Goal: Use online tool/utility: Utilize a website feature to perform a specific function

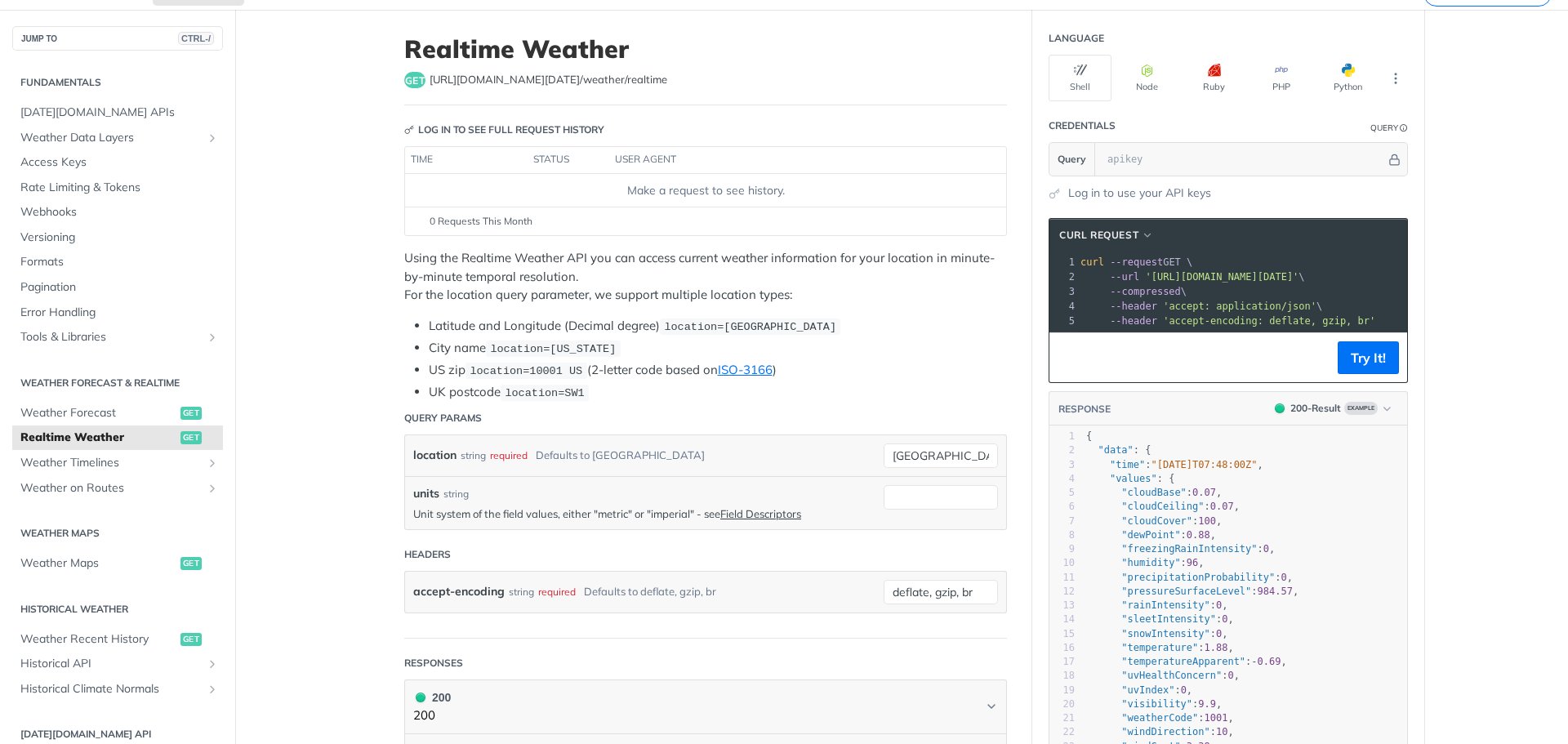
scroll to position [82, 0]
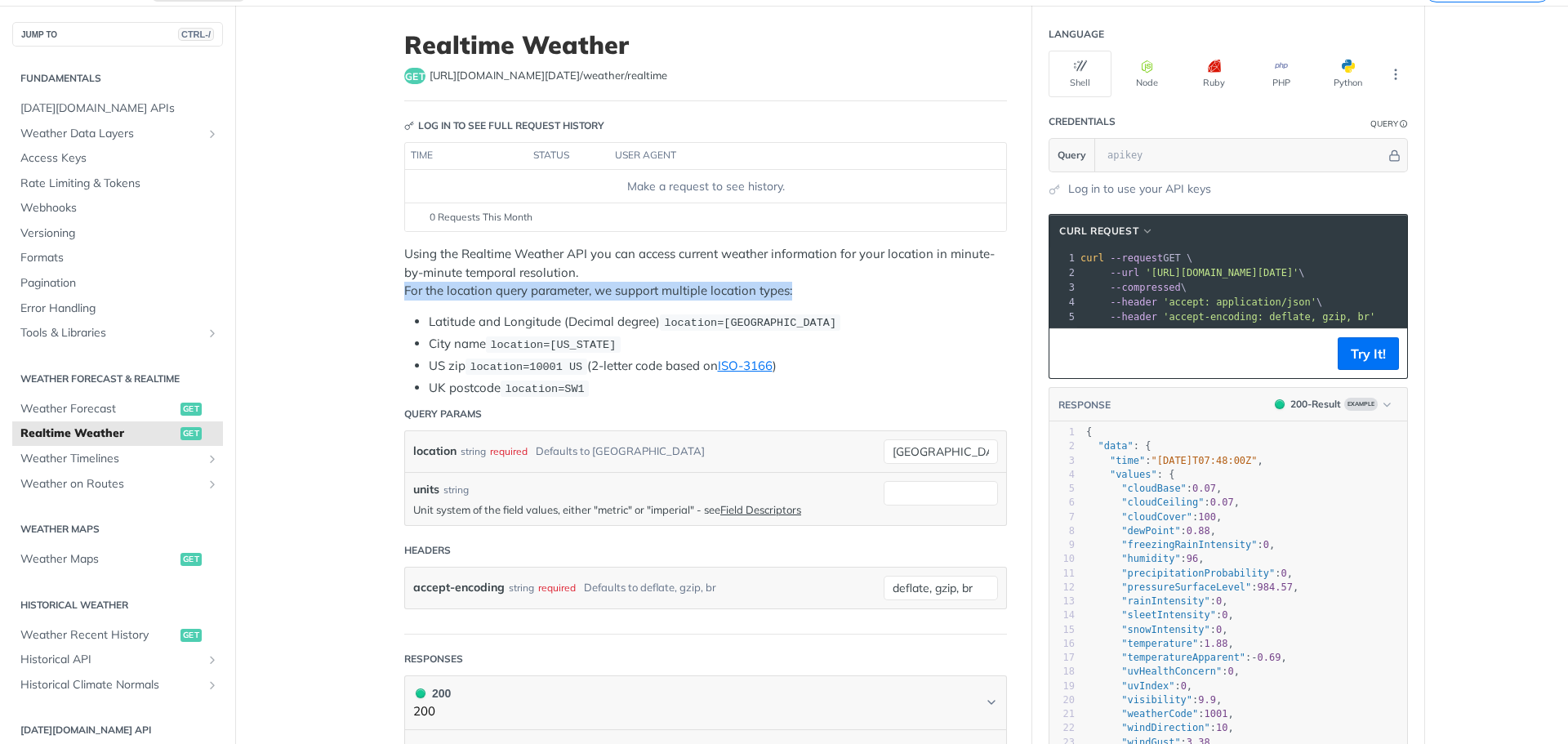
drag, startPoint x: 399, startPoint y: 288, endPoint x: 818, endPoint y: 291, distance: 419.0
click at [818, 291] on p "Using the Realtime Weather API you can access current weather information for y…" at bounding box center [705, 273] width 603 height 56
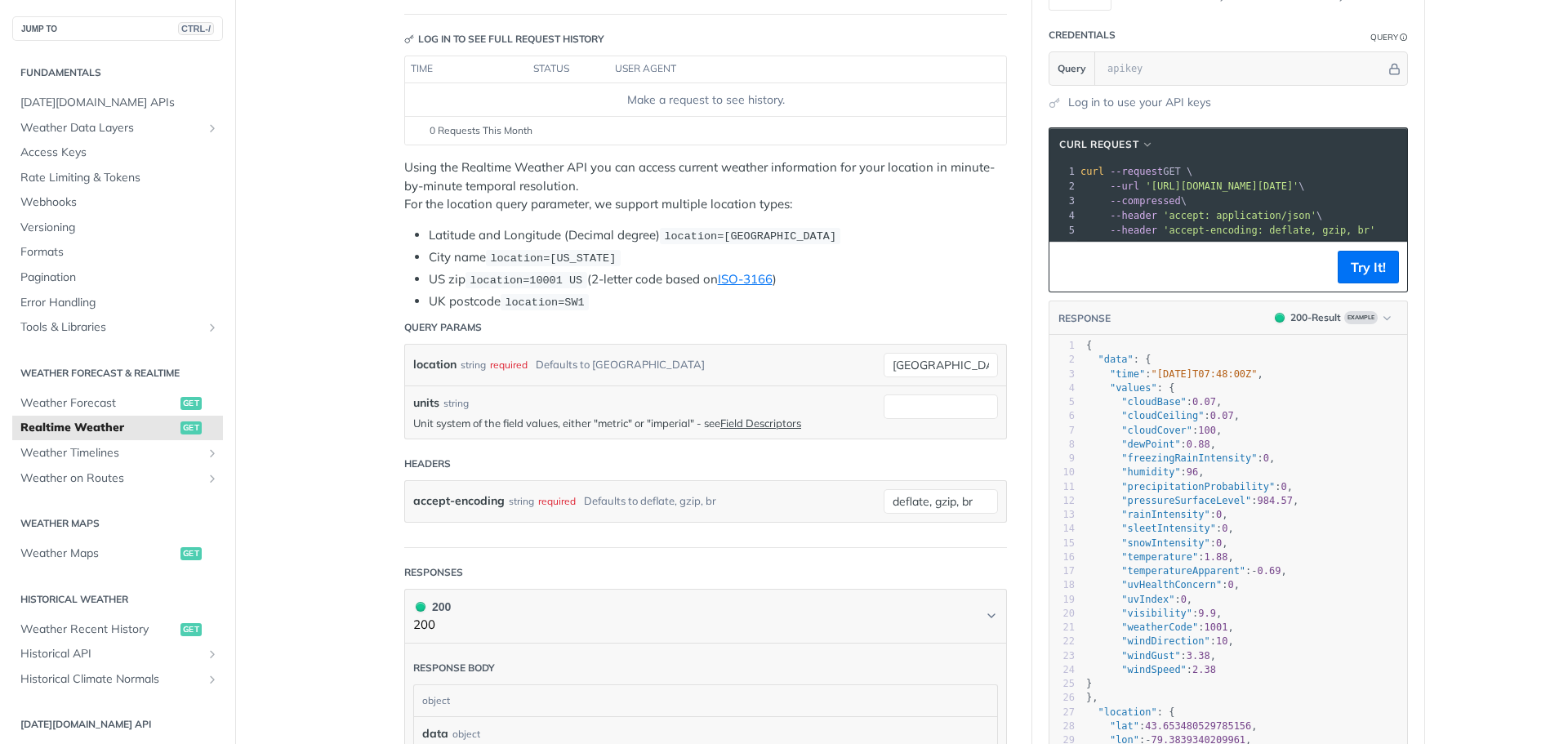
scroll to position [327, 0]
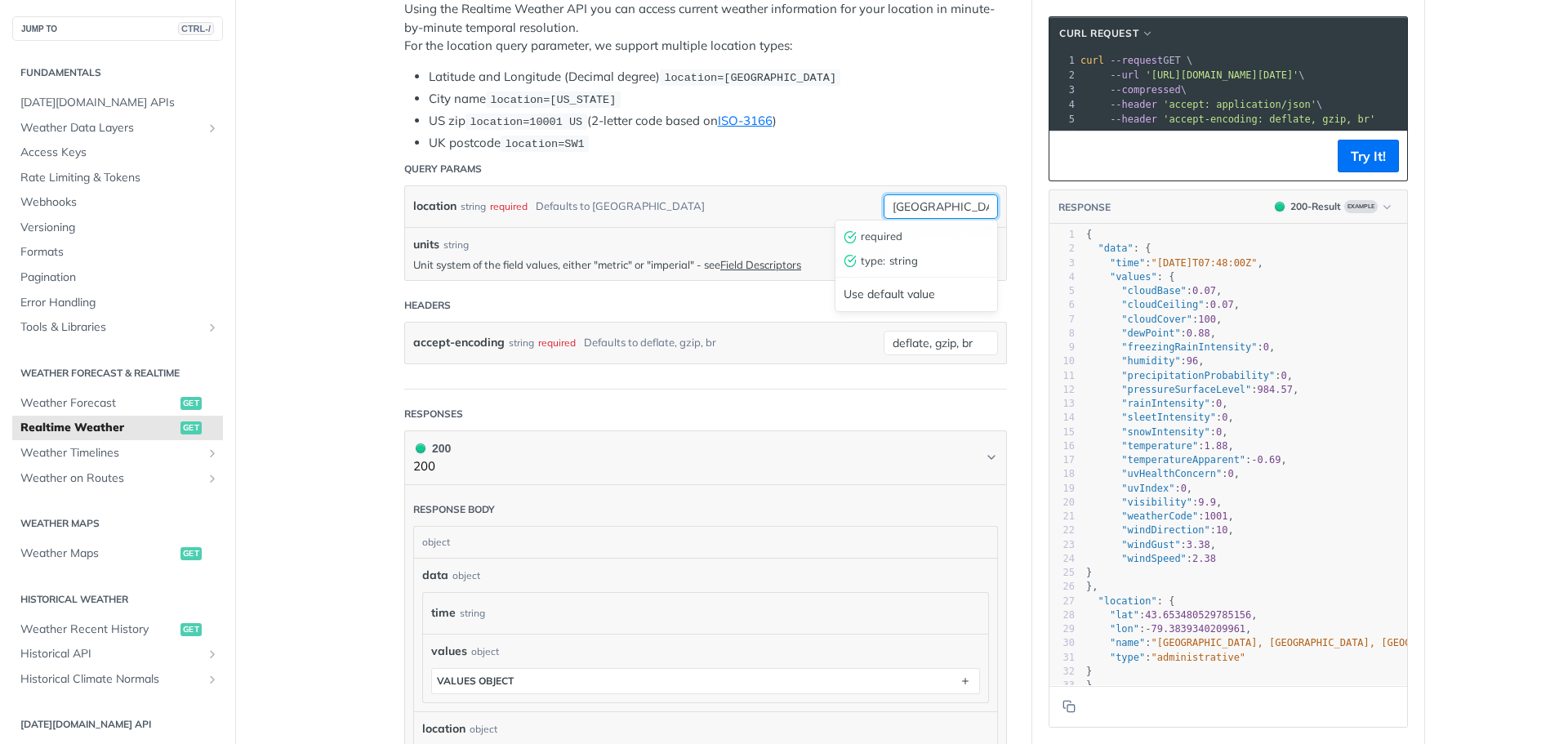
drag, startPoint x: 930, startPoint y: 202, endPoint x: 830, endPoint y: 201, distance: 100.0
click at [830, 201] on div "location string required Defaults to [GEOGRAPHIC_DATA] [GEOGRAPHIC_DATA] requir…" at bounding box center [705, 206] width 601 height 40
type input "[GEOGRAPHIC_DATA]"
click at [923, 247] on input "units" at bounding box center [940, 248] width 114 height 24
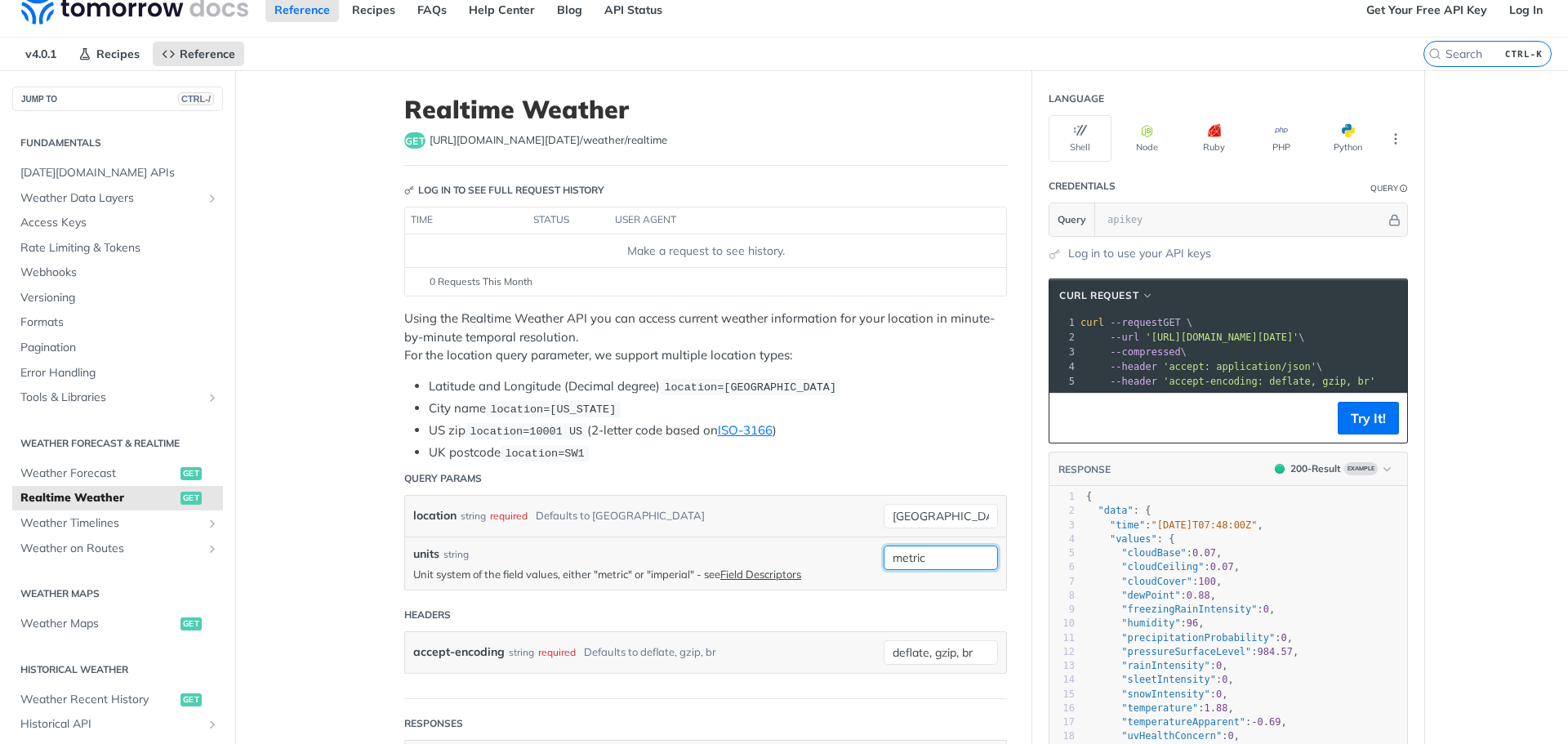
scroll to position [0, 0]
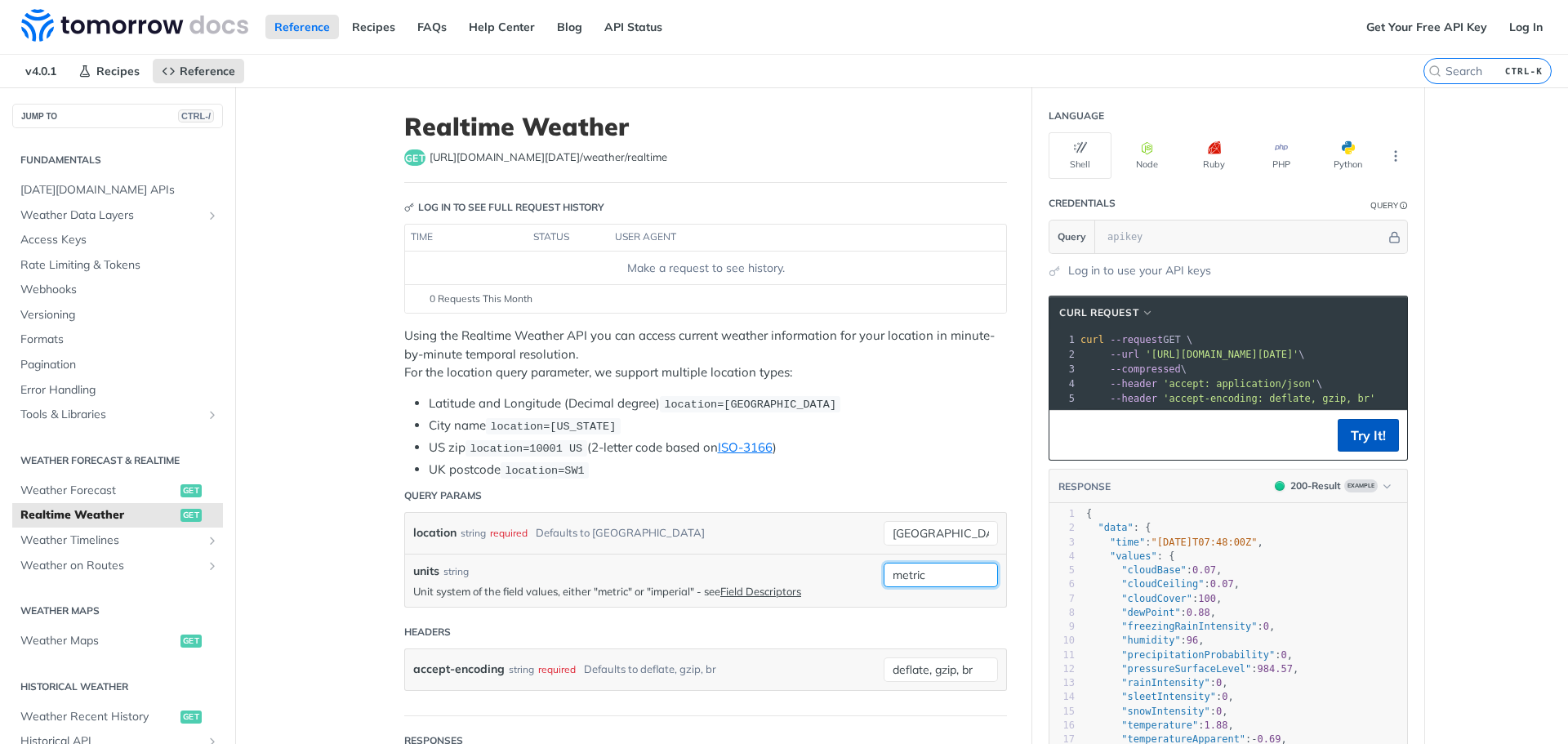
type input "metric"
click at [1364, 446] on button "Try It!" at bounding box center [1369, 435] width 61 height 32
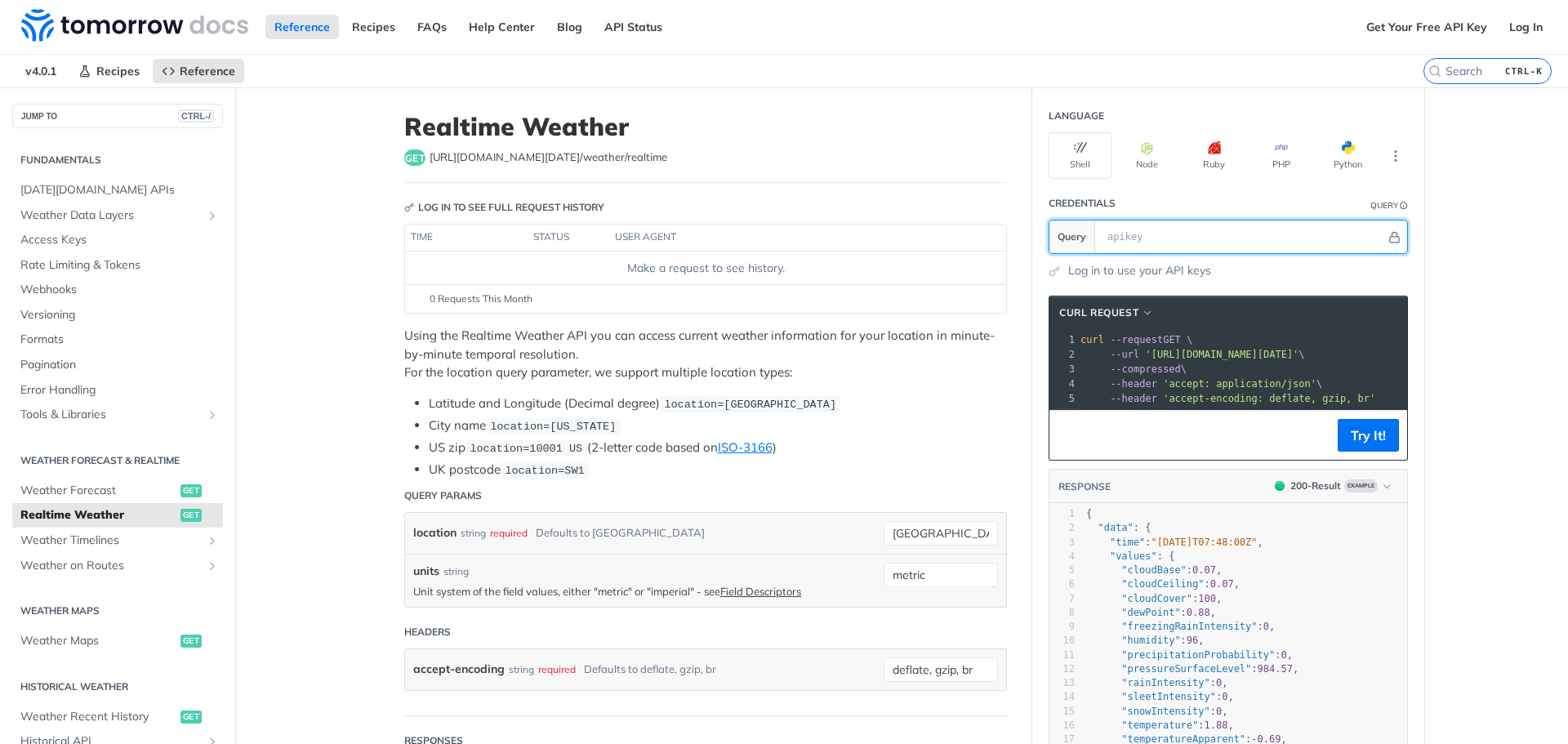
click at [1157, 234] on input "text" at bounding box center [1242, 236] width 287 height 32
click at [1393, 159] on icon "More ellipsis" at bounding box center [1395, 155] width 14 height 14
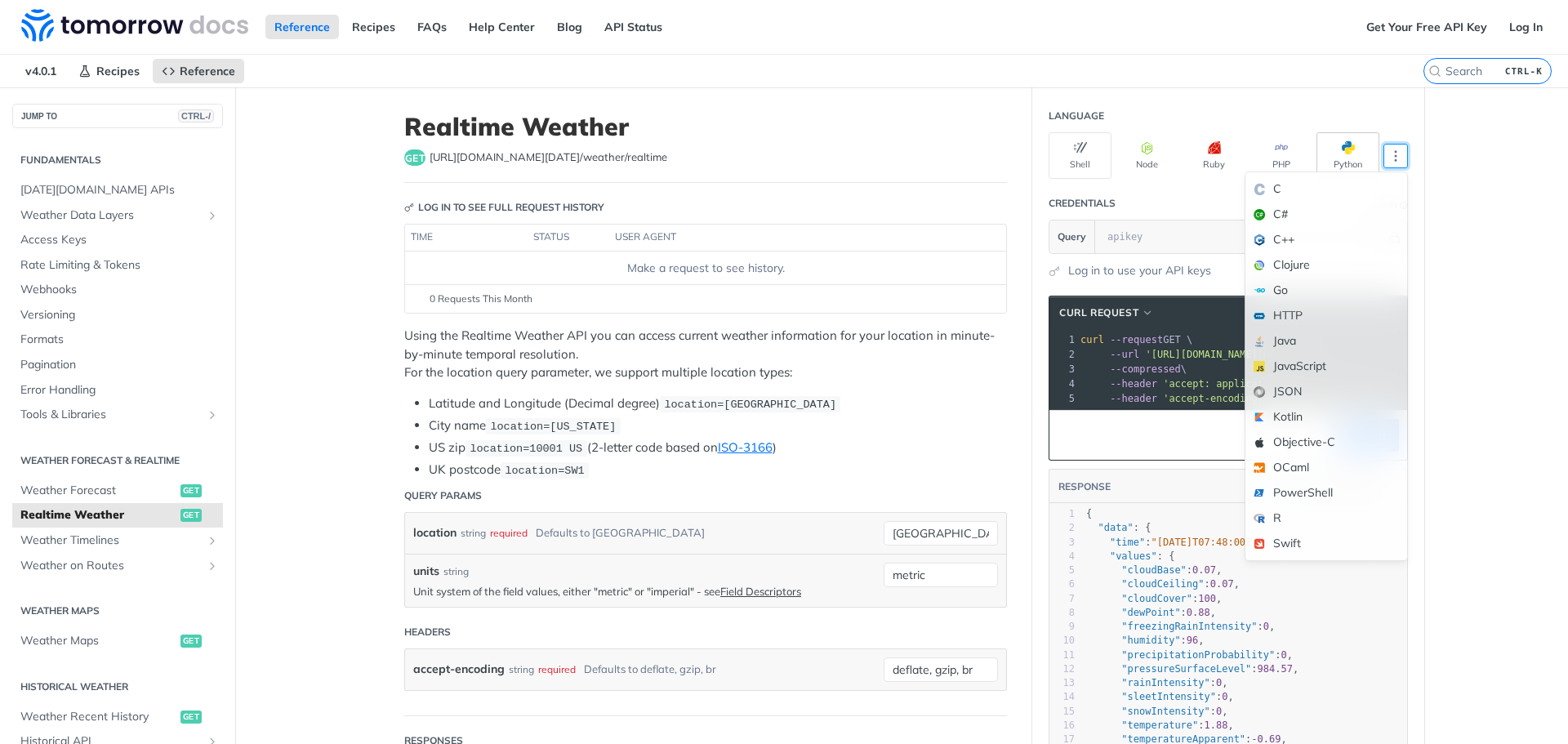
click at [1355, 151] on span "button" at bounding box center [1355, 147] width 0 height 13
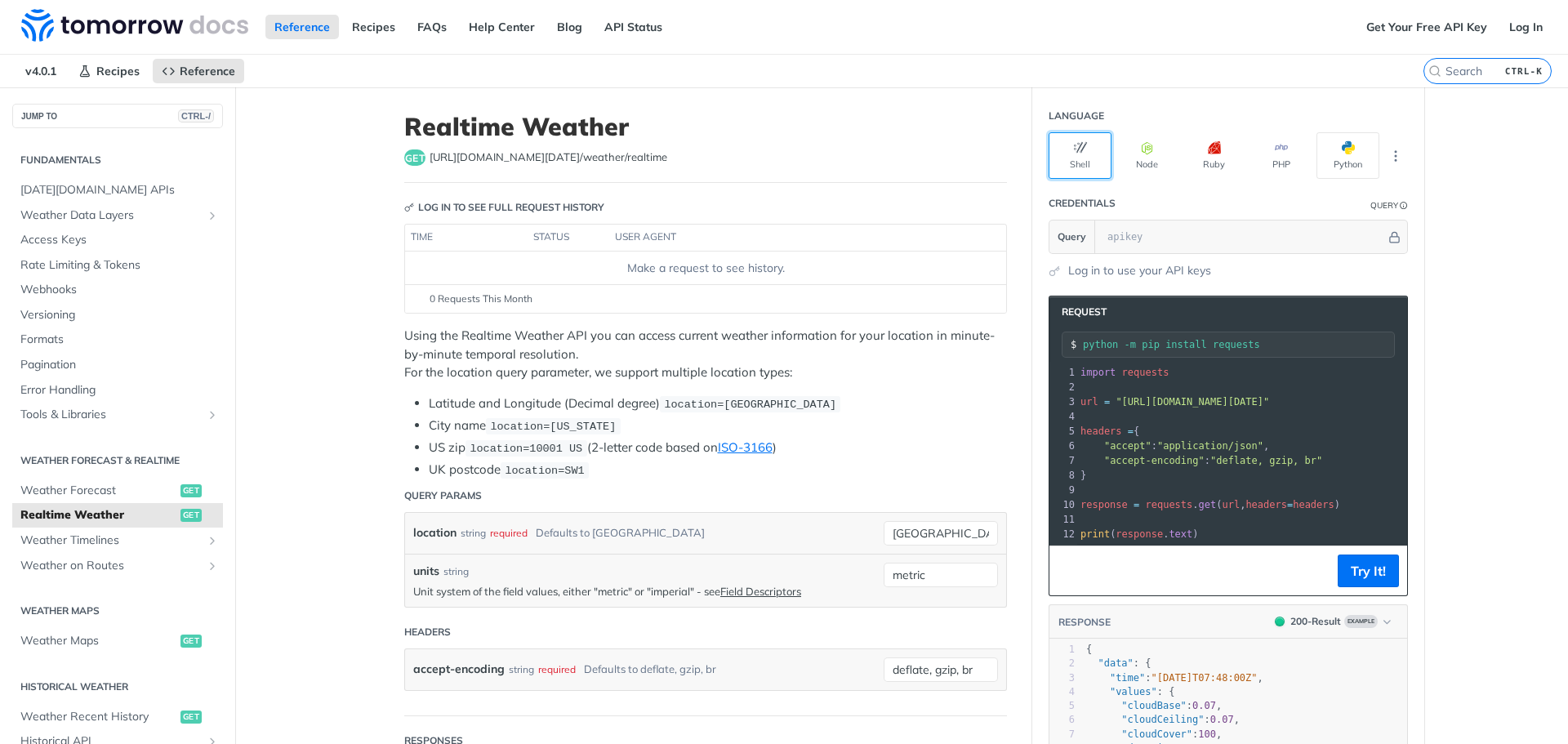
click at [1091, 163] on button "Shell" at bounding box center [1080, 155] width 63 height 47
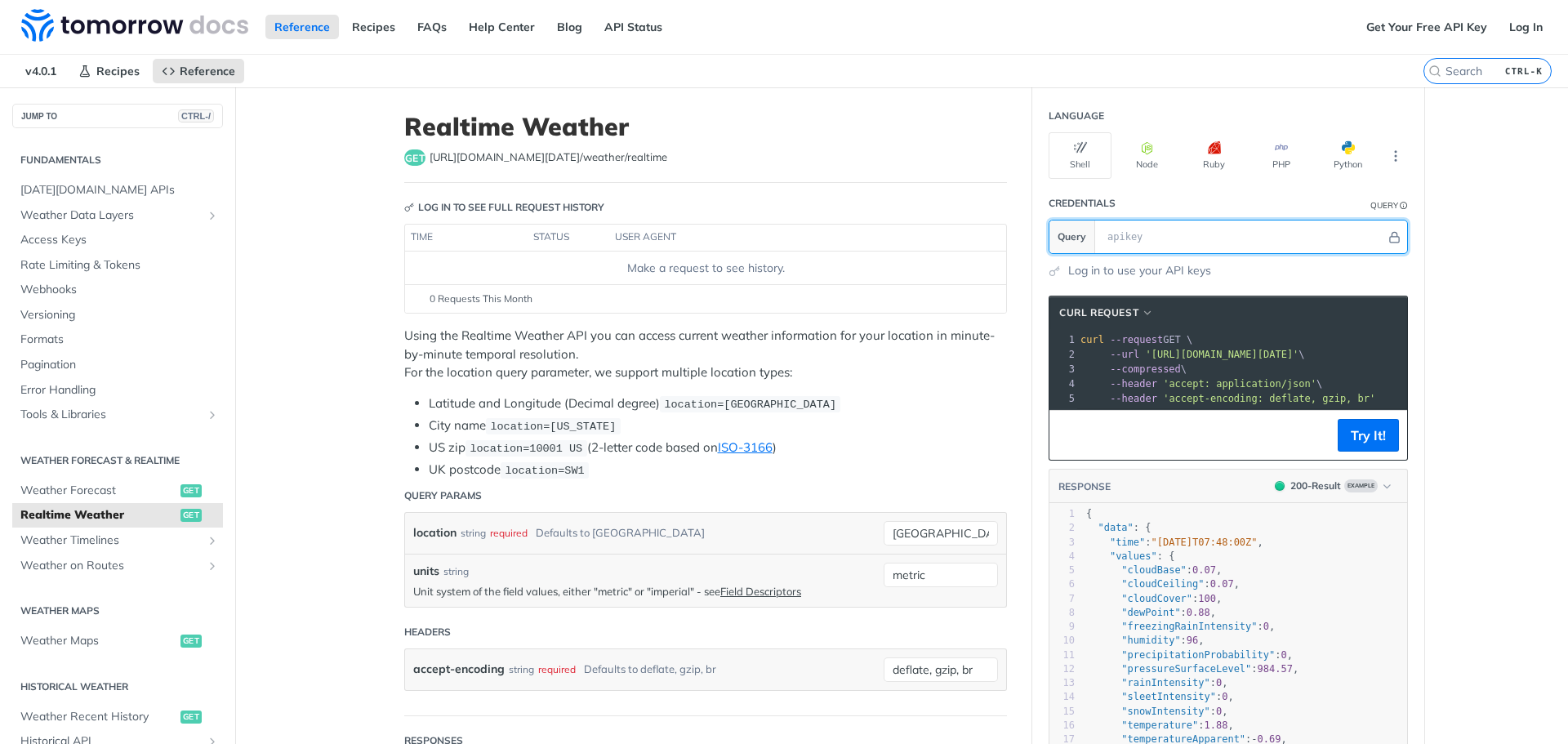
click at [1131, 232] on input "text" at bounding box center [1242, 236] width 287 height 32
click at [1388, 240] on icon "Hide" at bounding box center [1395, 237] width 13 height 13
click at [1388, 240] on icon "Show" at bounding box center [1395, 237] width 13 height 13
